Goal: Navigation & Orientation: Find specific page/section

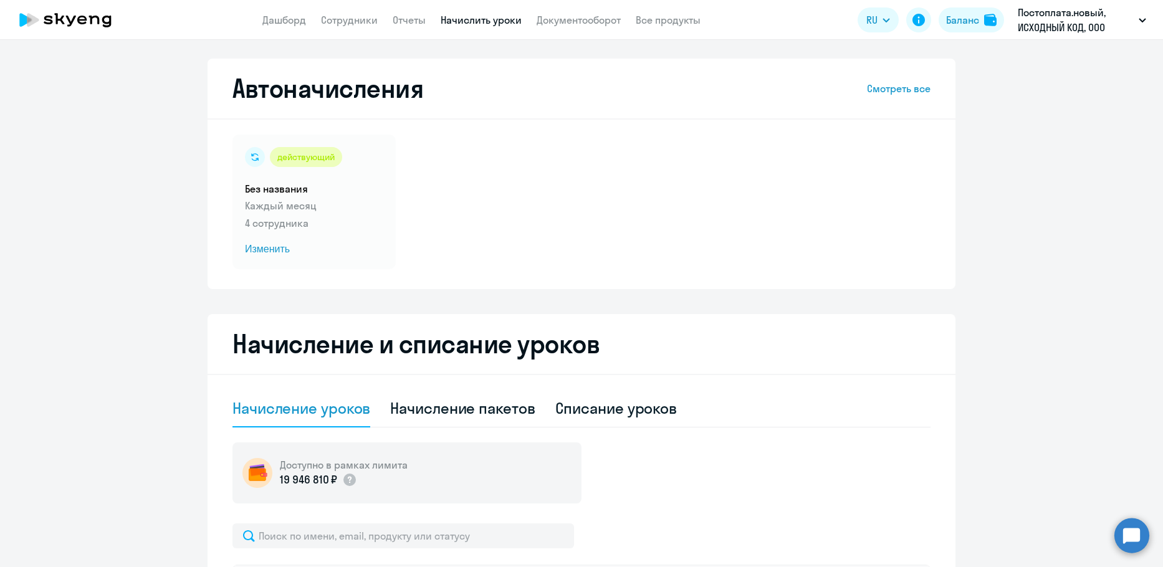
select select "10"
click at [340, 24] on link "Сотрудники" at bounding box center [349, 20] width 57 height 12
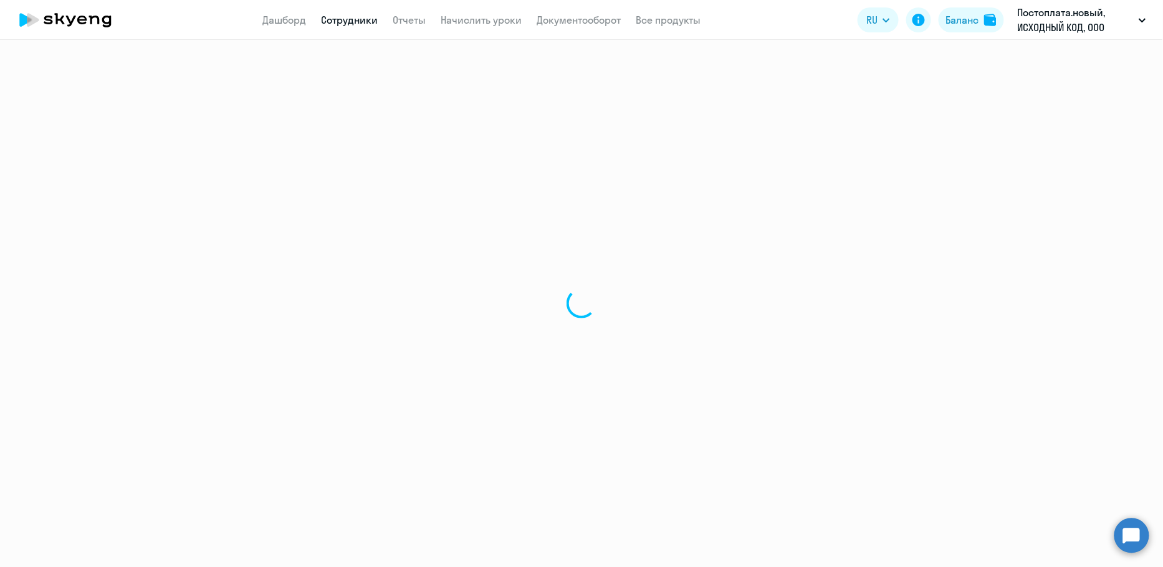
select select "30"
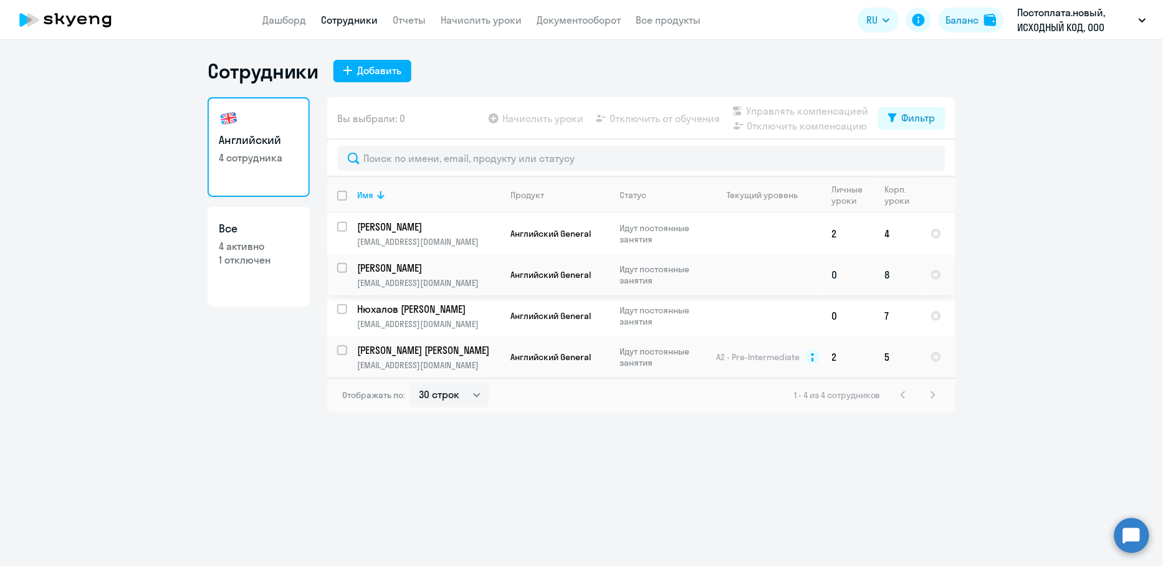
click at [428, 272] on p "[PERSON_NAME]" at bounding box center [427, 268] width 141 height 14
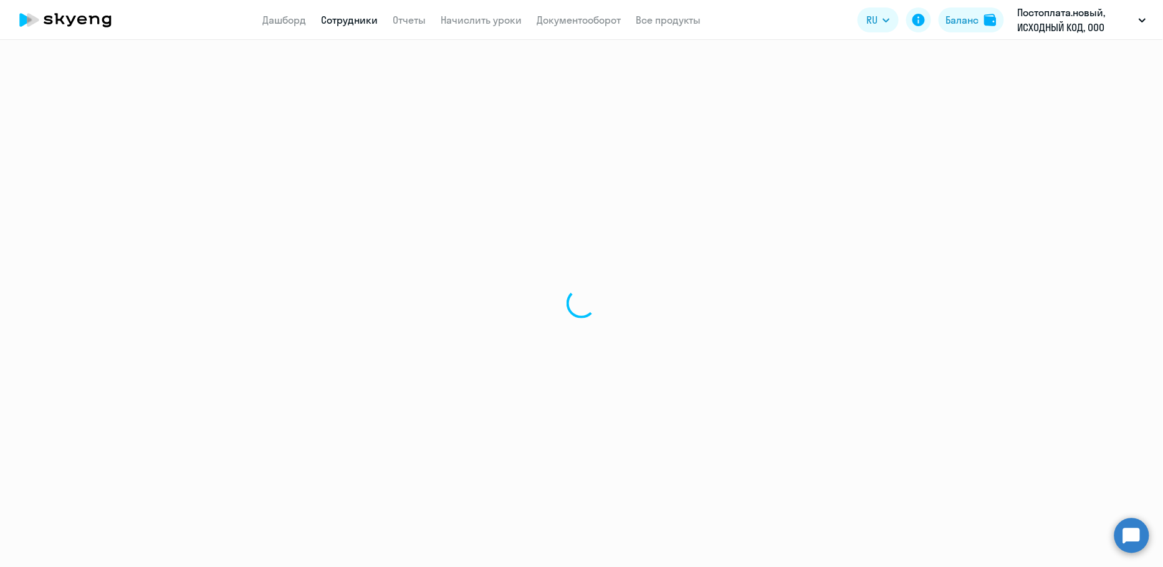
select select "english"
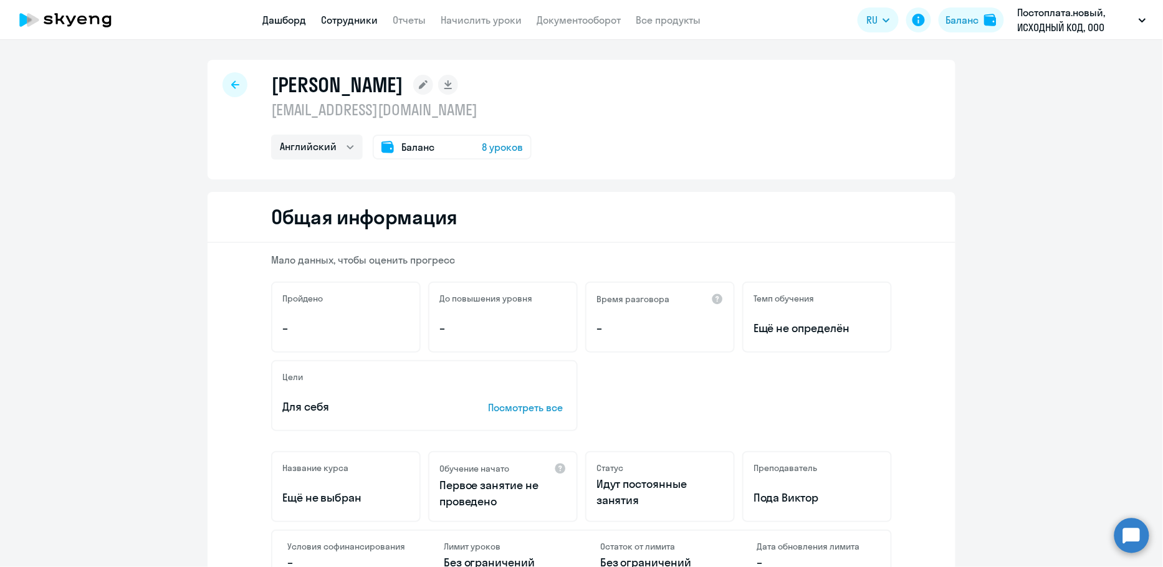
click at [290, 21] on link "Дашборд" at bounding box center [284, 20] width 44 height 12
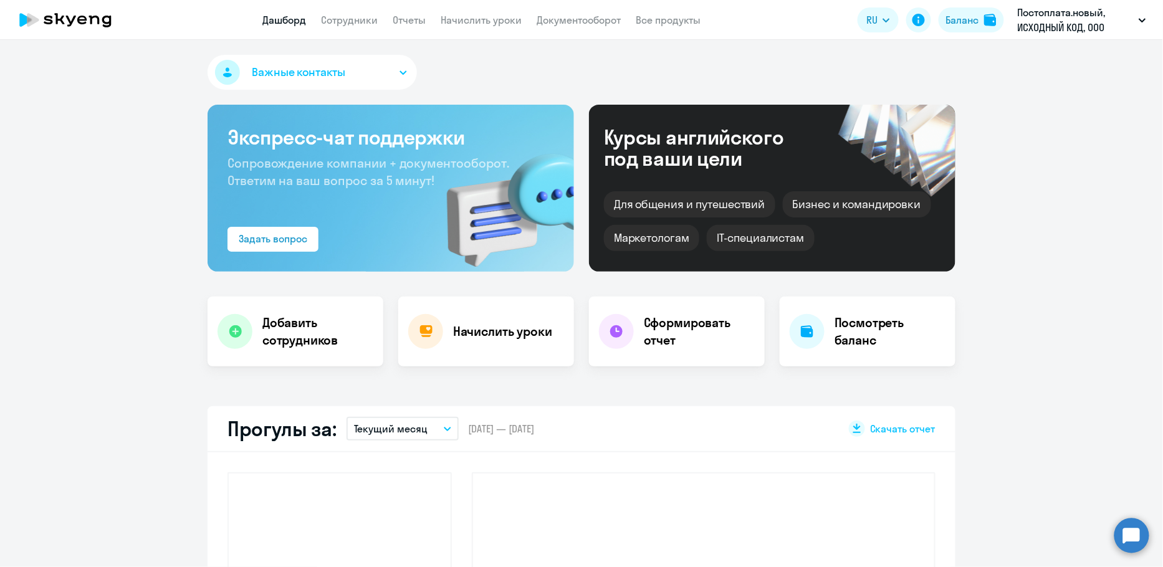
select select "30"
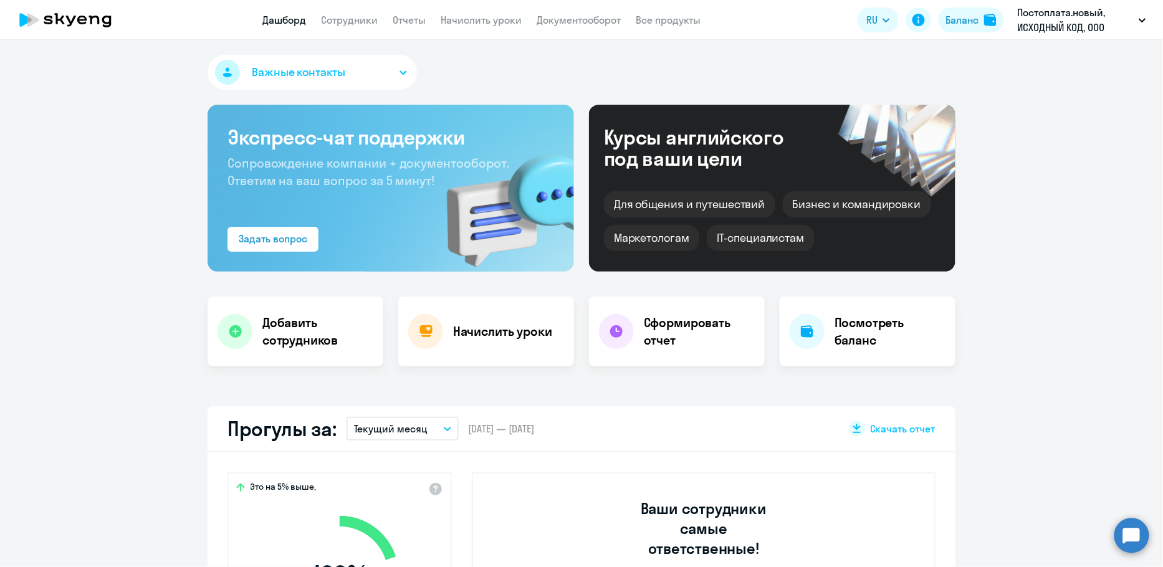
scroll to position [266, 0]
